Goal: Information Seeking & Learning: Learn about a topic

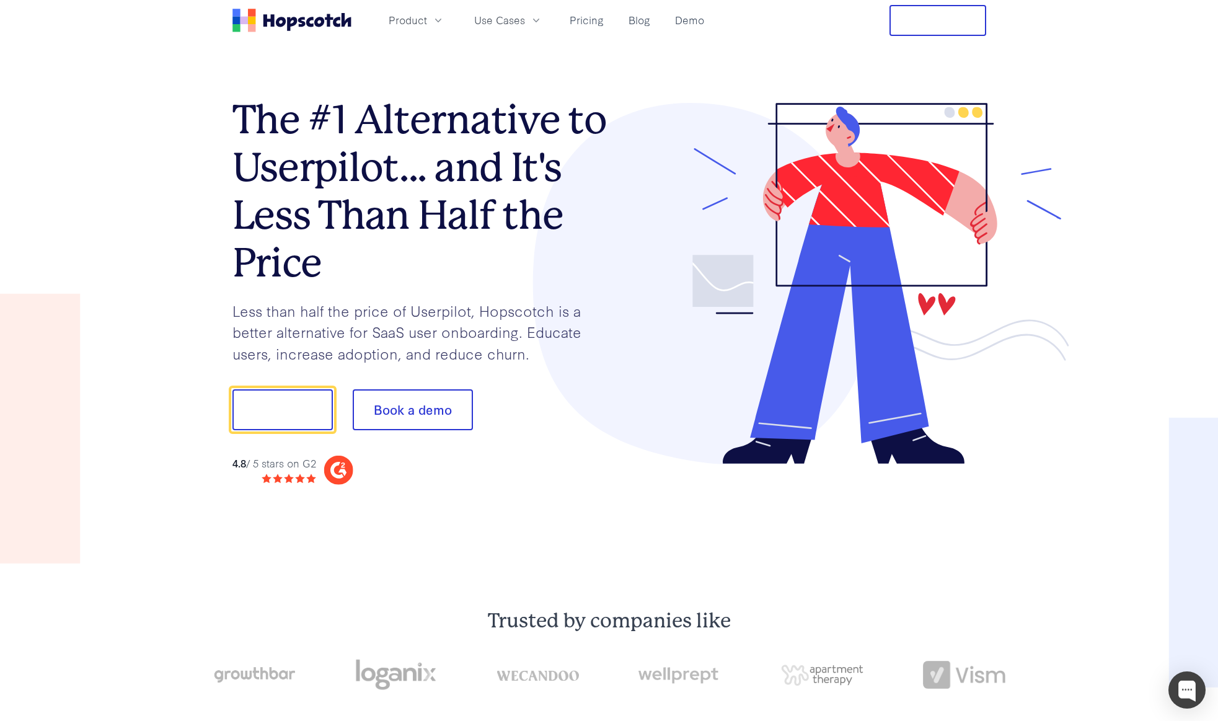
click at [308, 22] on icon "Home" at bounding box center [309, 22] width 7 height 10
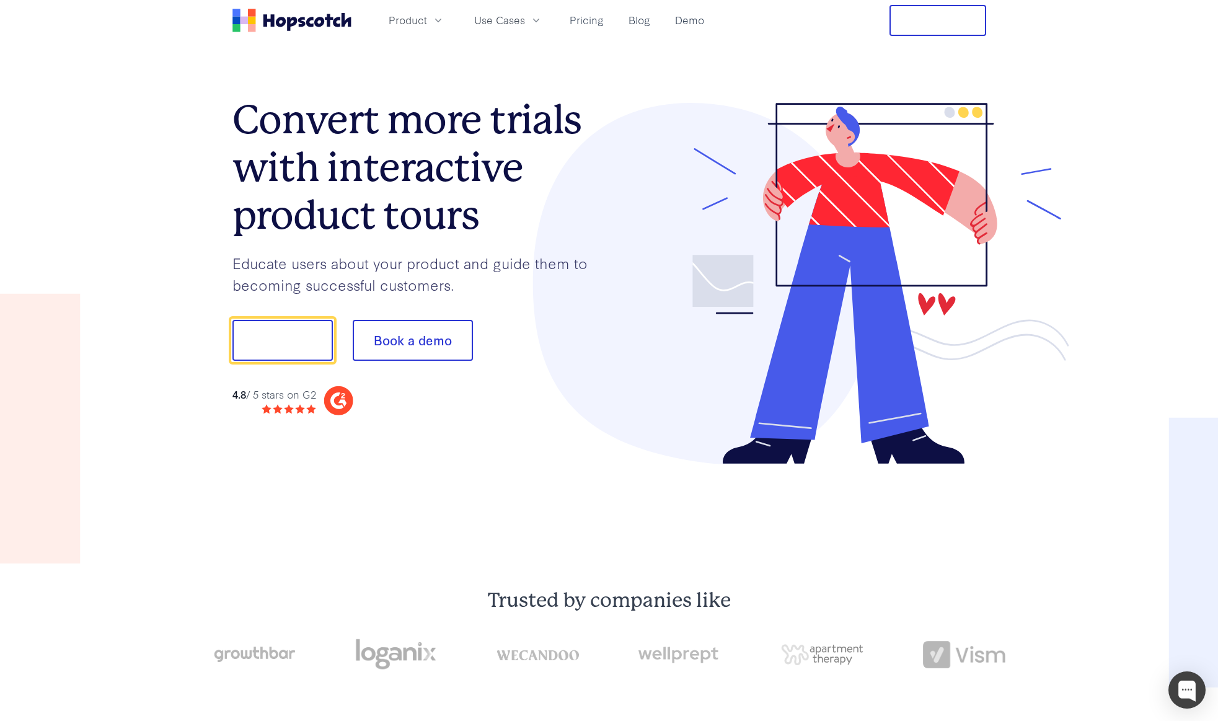
click at [315, 18] on icon "Home" at bounding box center [291, 21] width 119 height 24
click at [319, 333] on button "Show me!" at bounding box center [282, 340] width 100 height 41
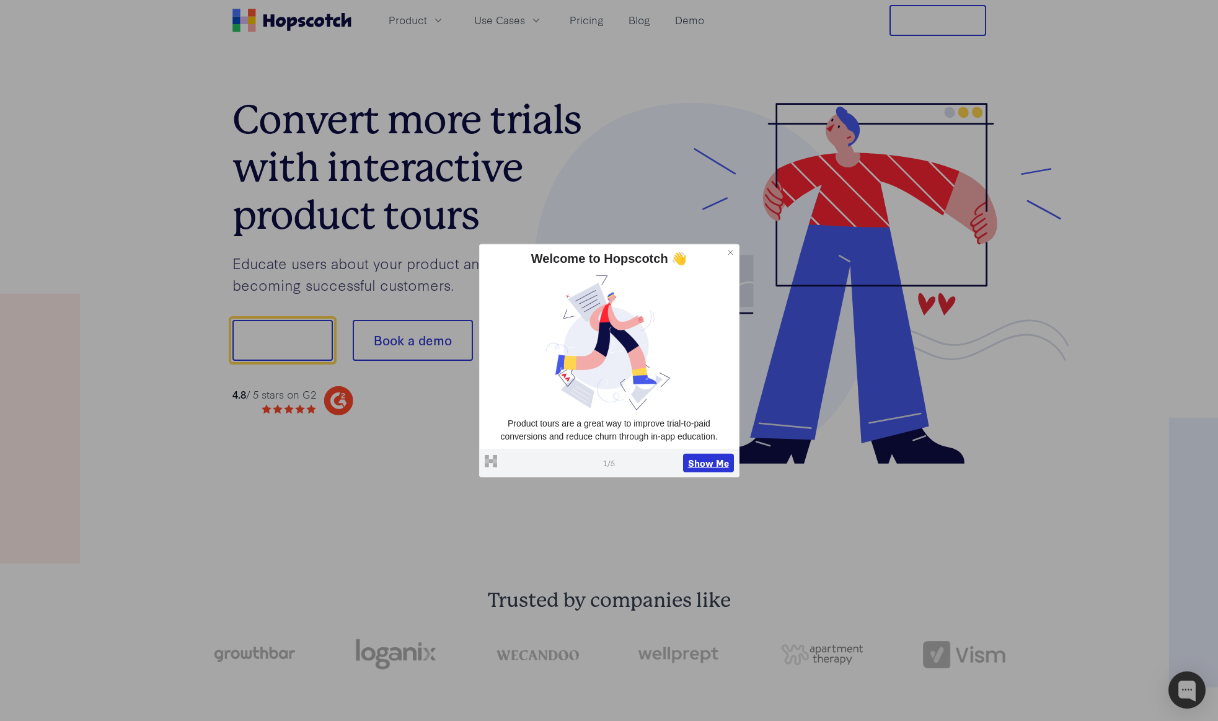
click at [705, 464] on button "Show Me" at bounding box center [708, 463] width 51 height 19
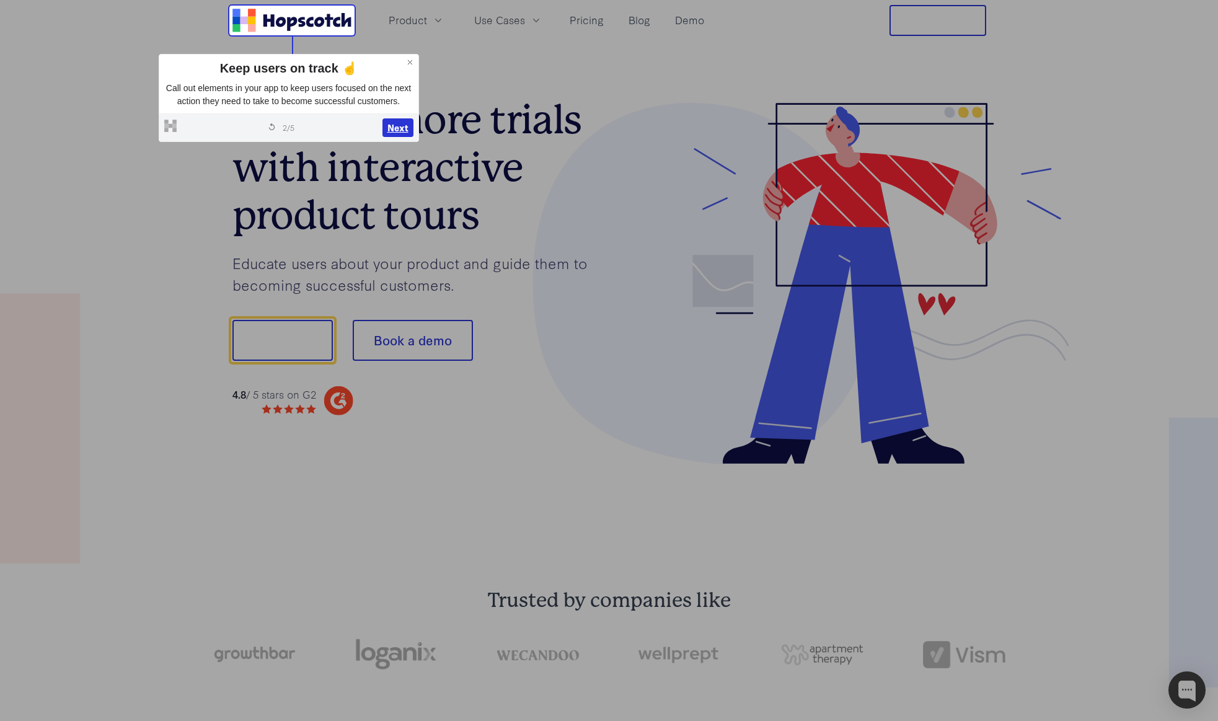
click at [391, 137] on button "Next" at bounding box center [397, 127] width 31 height 19
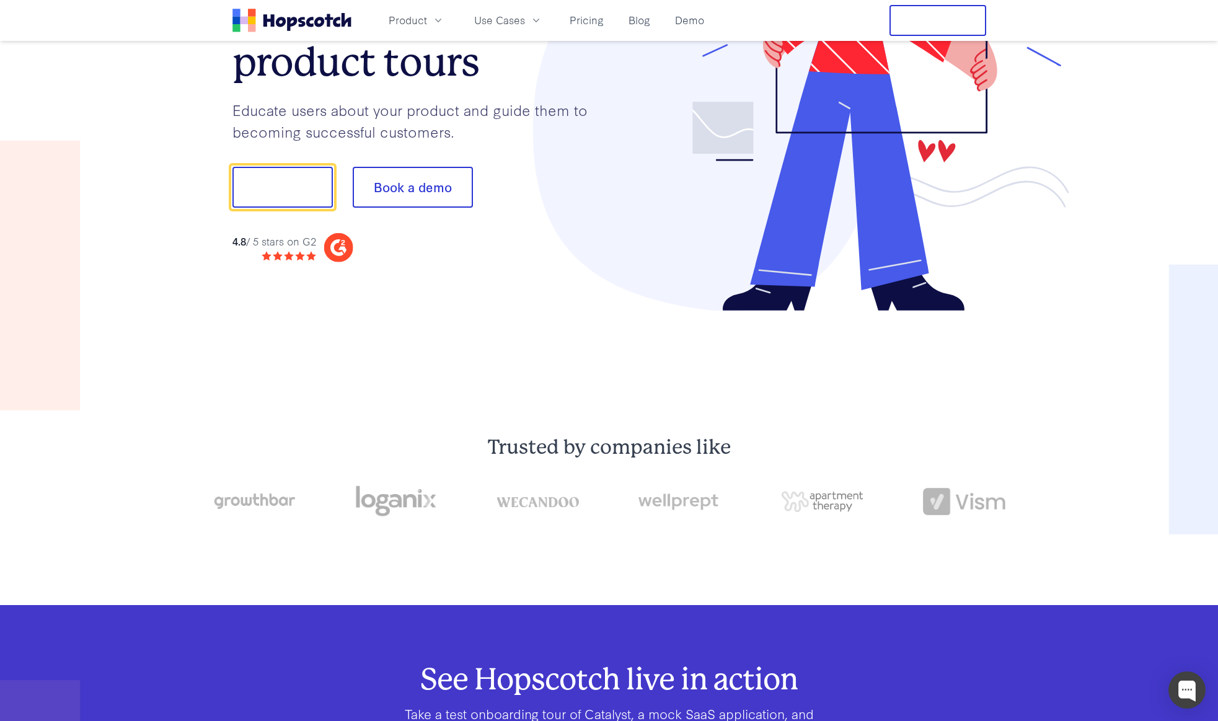
scroll to position [154, 0]
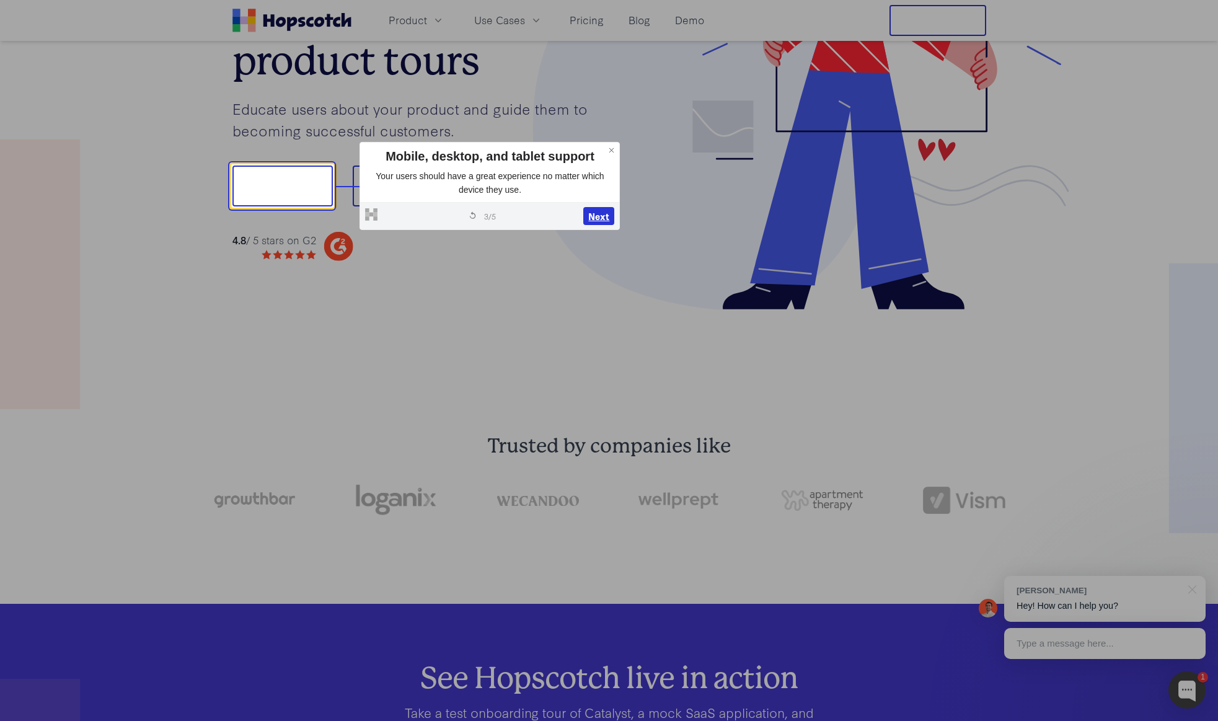
click at [601, 221] on button "Next" at bounding box center [598, 216] width 31 height 19
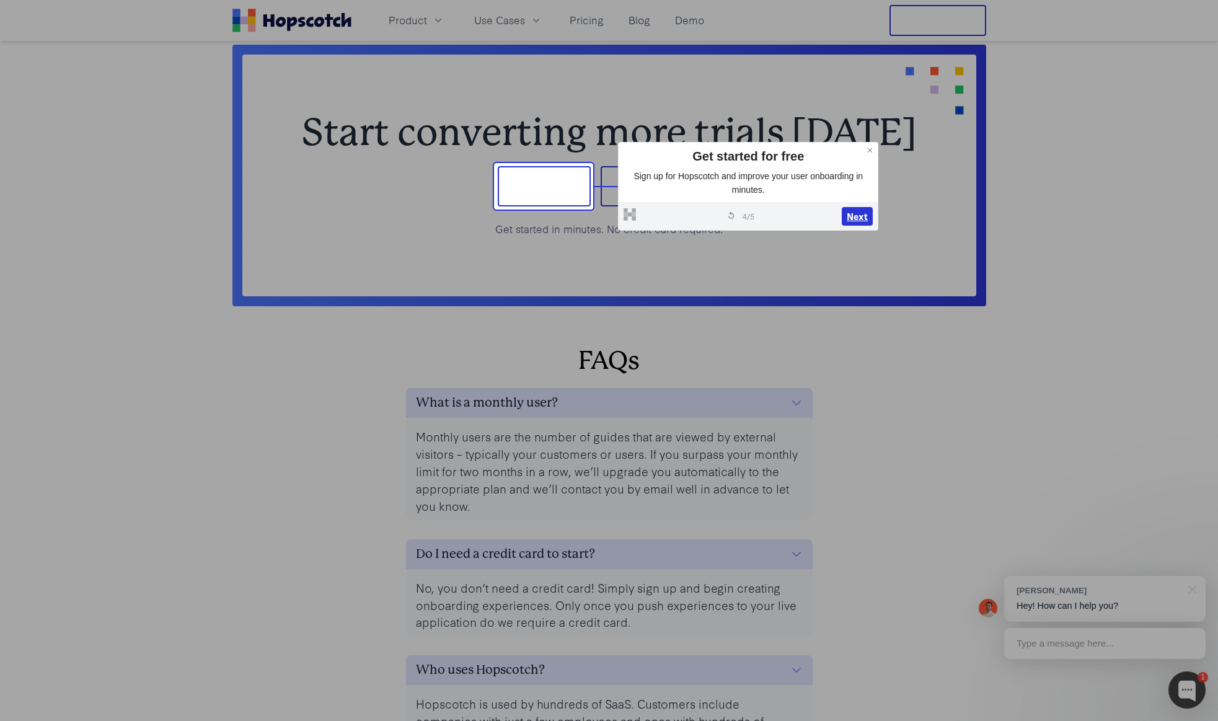
scroll to position [5272, 0]
click at [414, 21] on span "Product" at bounding box center [408, 19] width 38 height 15
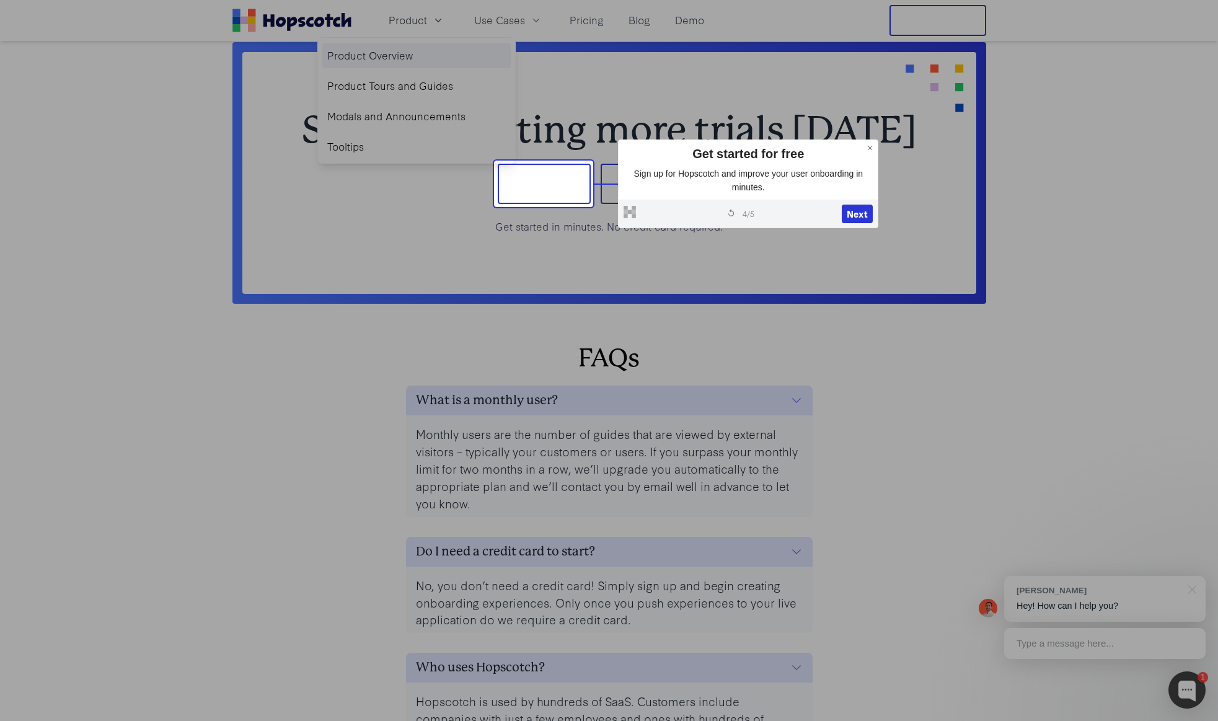
click at [401, 55] on link "Product Overview" at bounding box center [416, 55] width 188 height 25
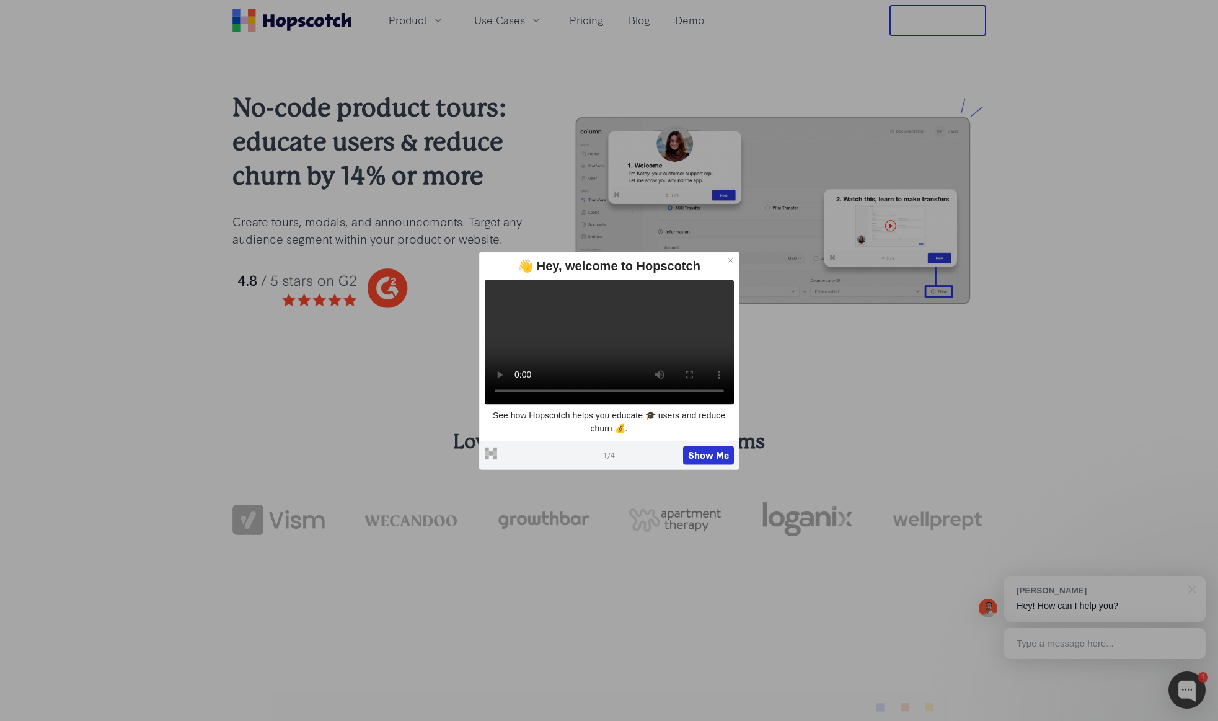
click at [729, 252] on button at bounding box center [731, 260] width 16 height 16
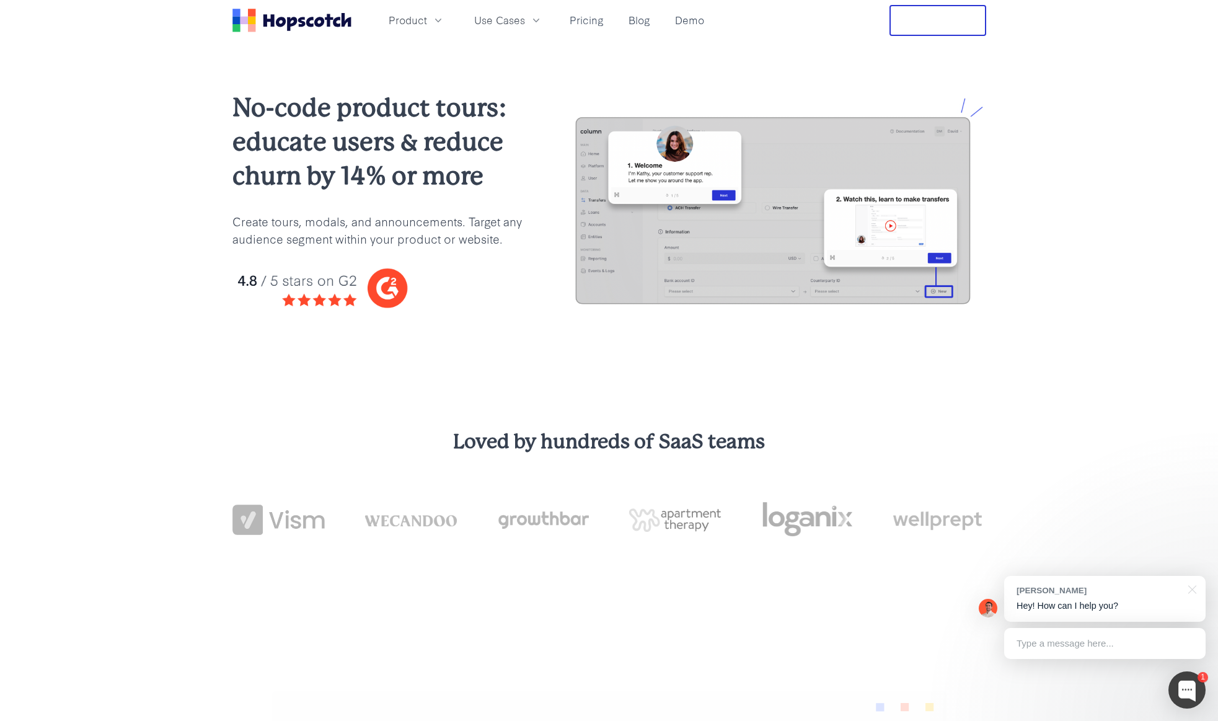
scroll to position [6, 0]
